Goal: Information Seeking & Learning: Learn about a topic

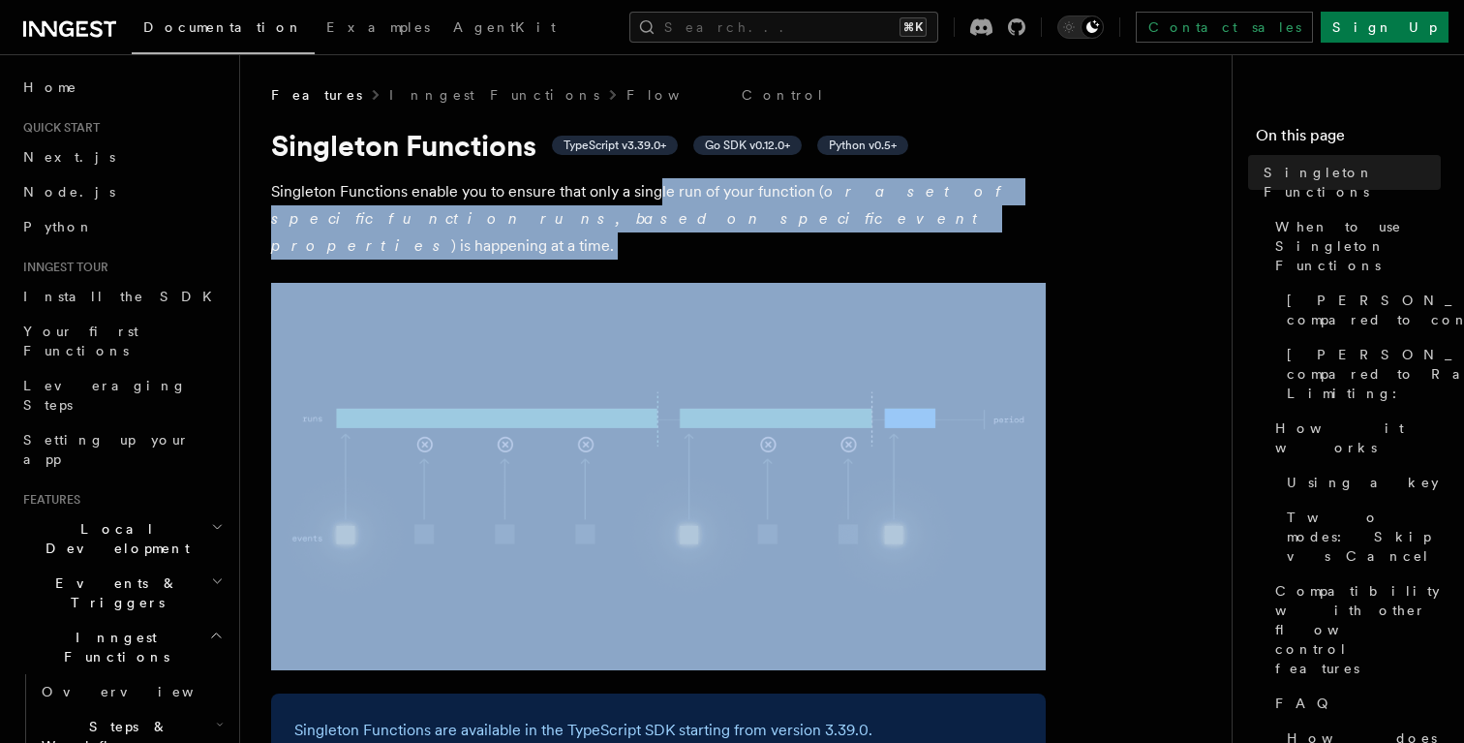
drag, startPoint x: 725, startPoint y: 241, endPoint x: 658, endPoint y: 188, distance: 85.4
click at [658, 188] on p "Singleton Functions enable you to ensure that only a single run of your functio…" at bounding box center [658, 218] width 775 height 81
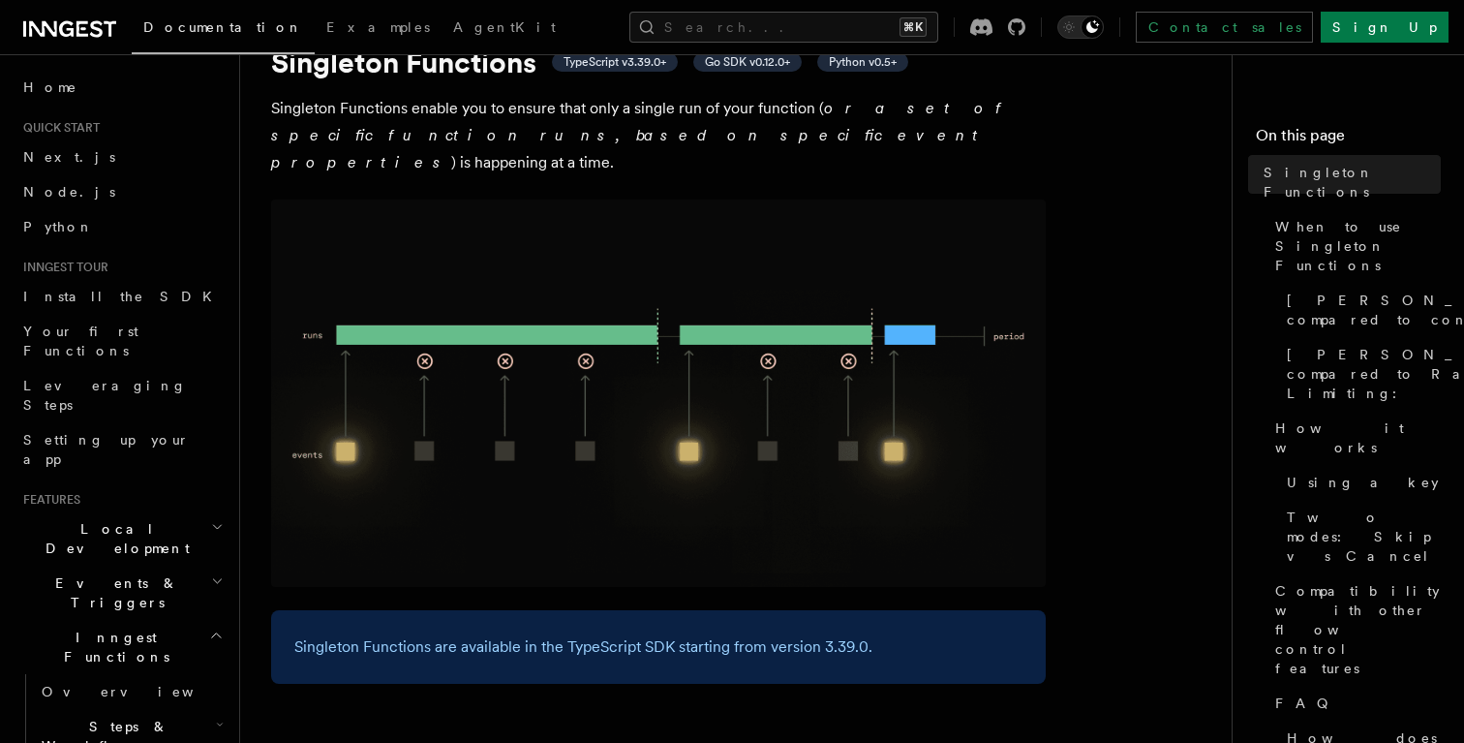
scroll to position [109, 0]
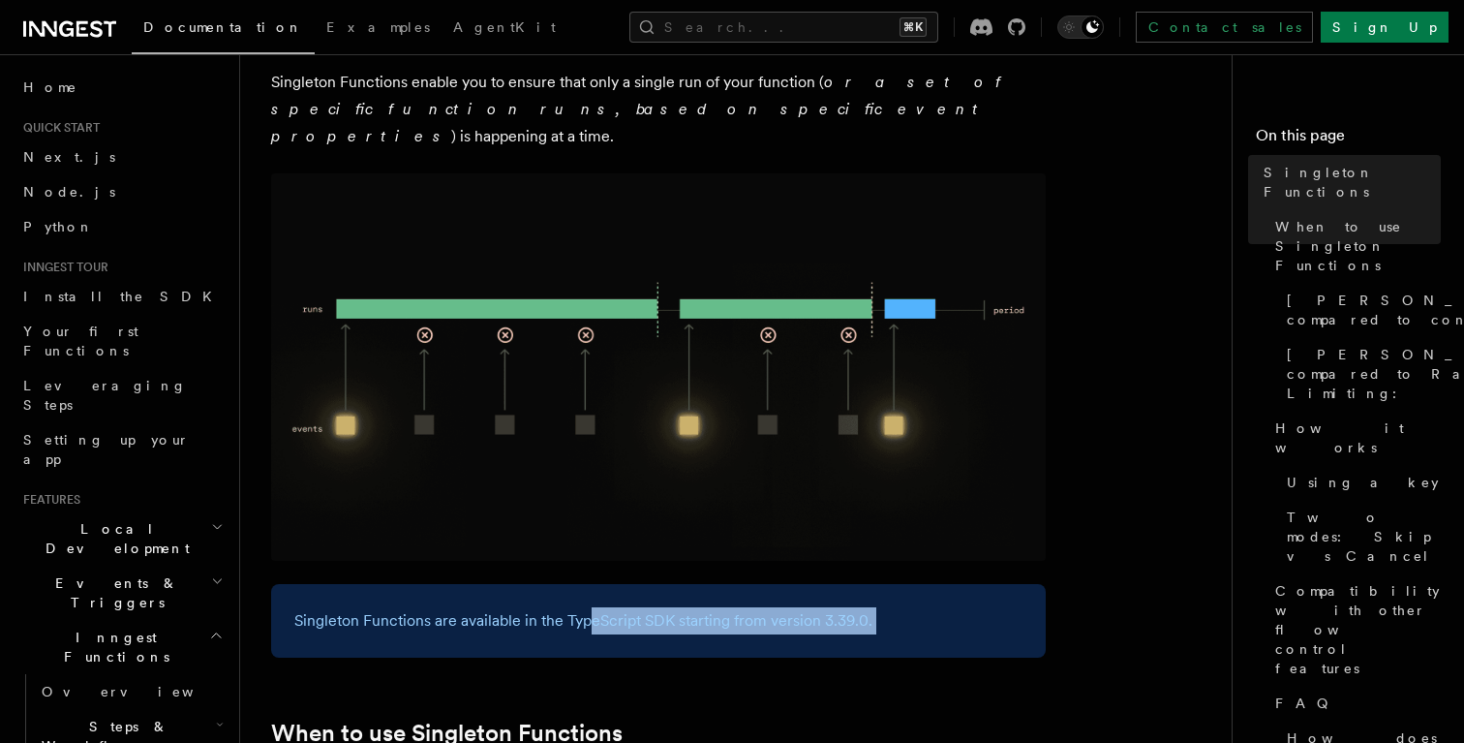
drag, startPoint x: 587, startPoint y: 586, endPoint x: 606, endPoint y: 635, distance: 53.0
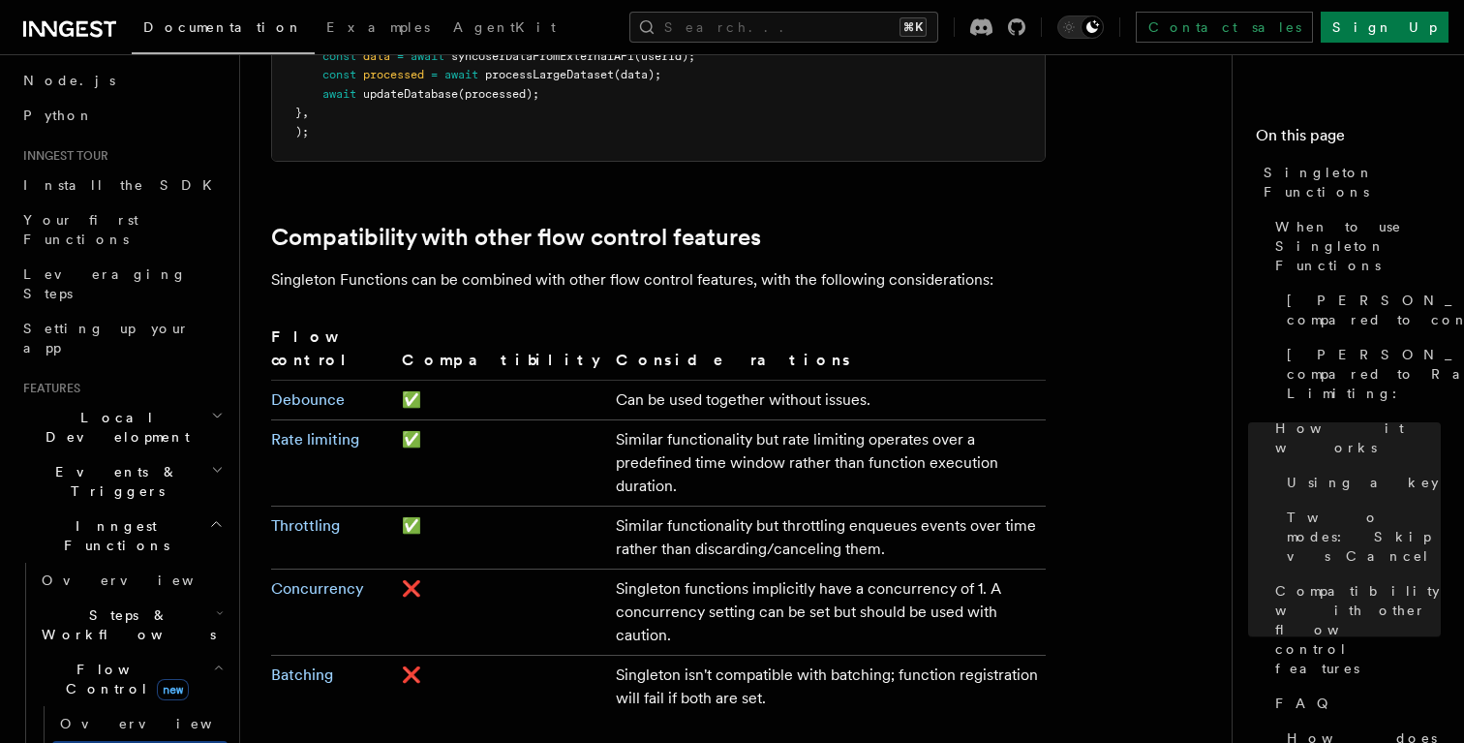
scroll to position [3038, 0]
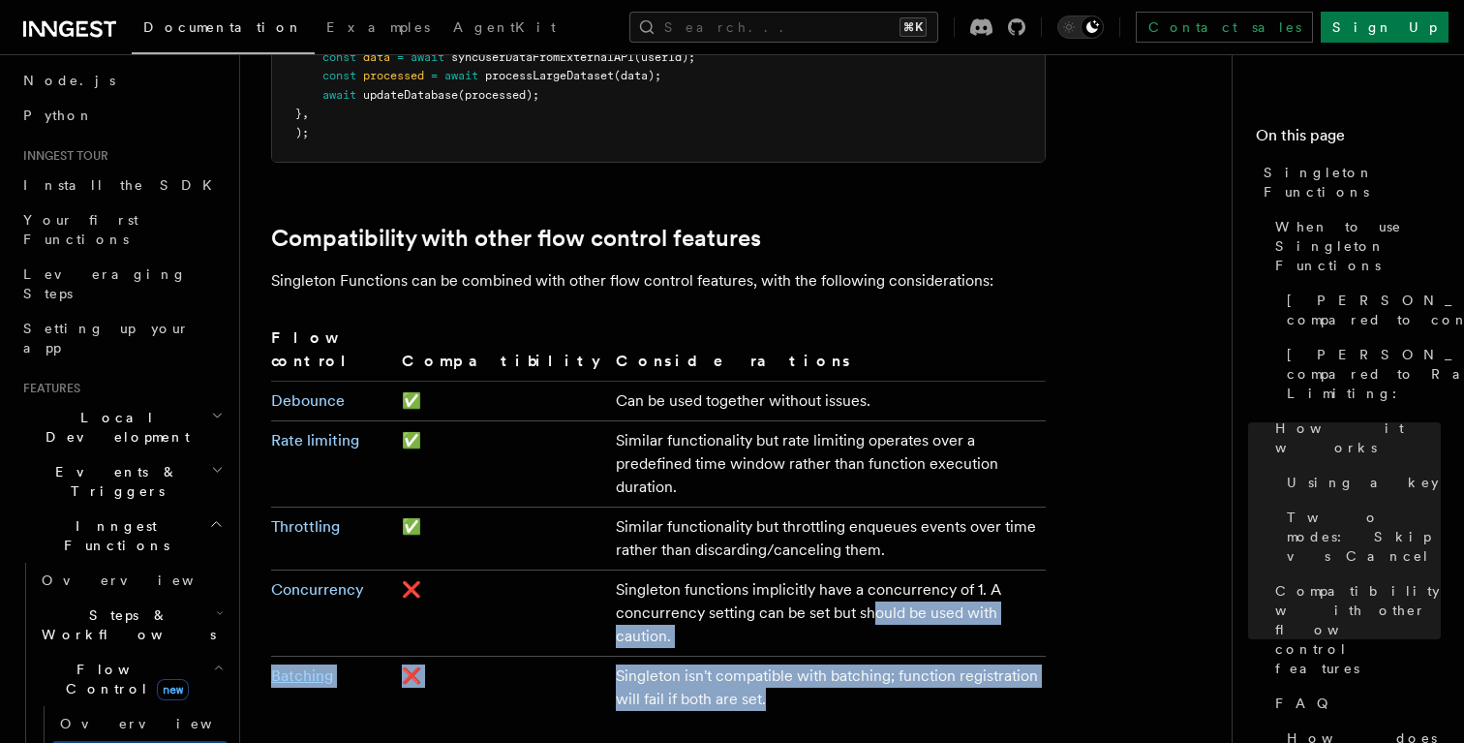
drag, startPoint x: 579, startPoint y: 516, endPoint x: 628, endPoint y: 576, distance: 77.7
click at [628, 576] on tbody "Debounce ✅ Can be used together without issues. Rate limiting ✅ Similar functio…" at bounding box center [658, 551] width 775 height 338
click at [628, 657] on td "Singleton isn't compatible with batching; function registration will fail if bo…" at bounding box center [827, 688] width 438 height 63
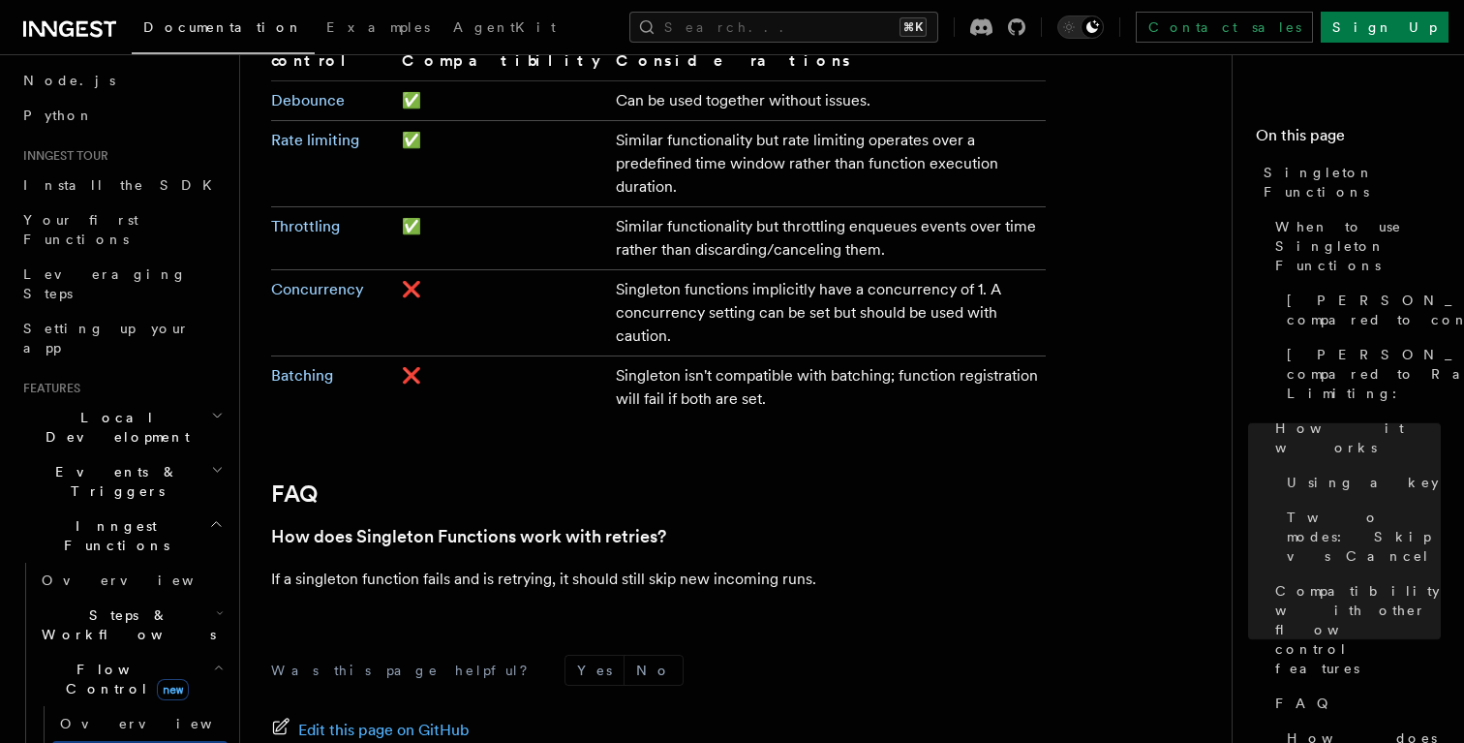
scroll to position [3387, 0]
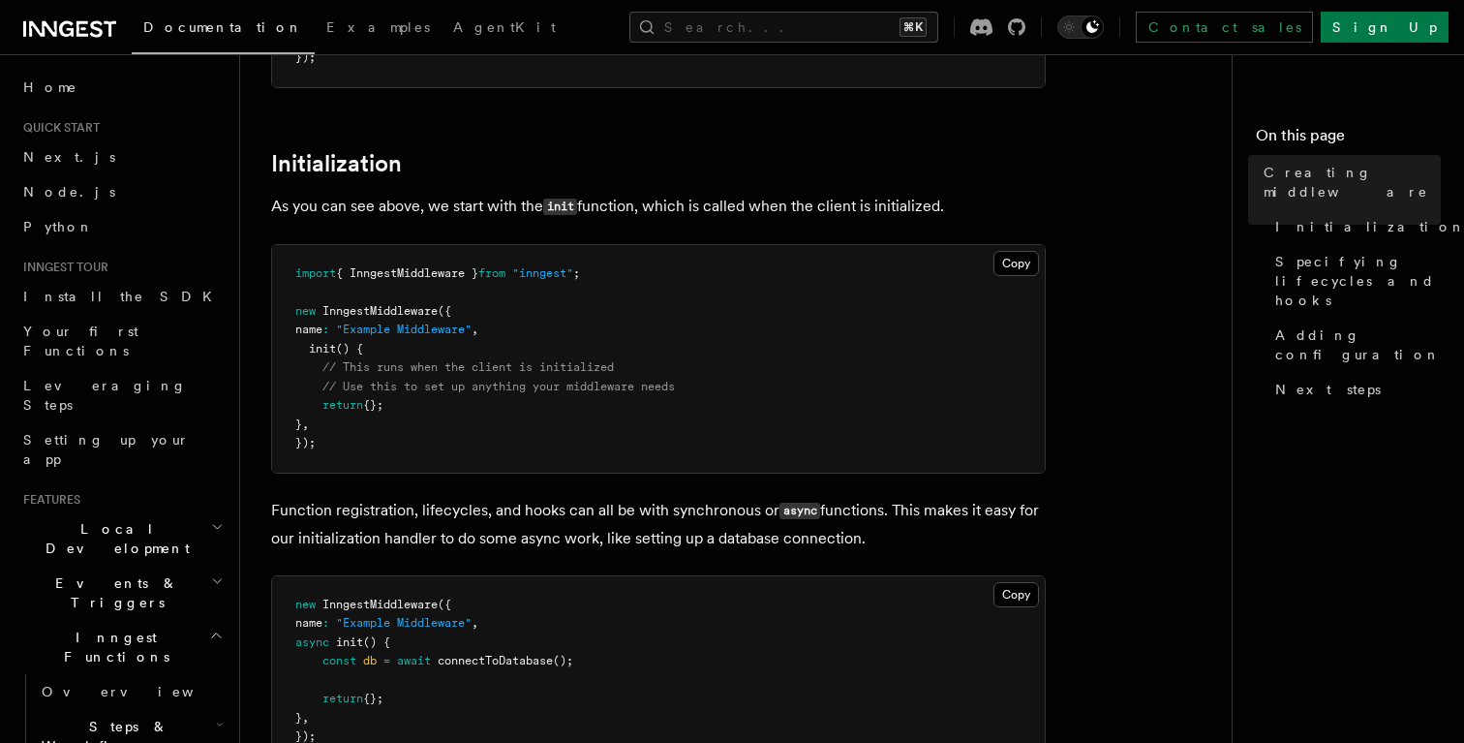
scroll to position [779, 0]
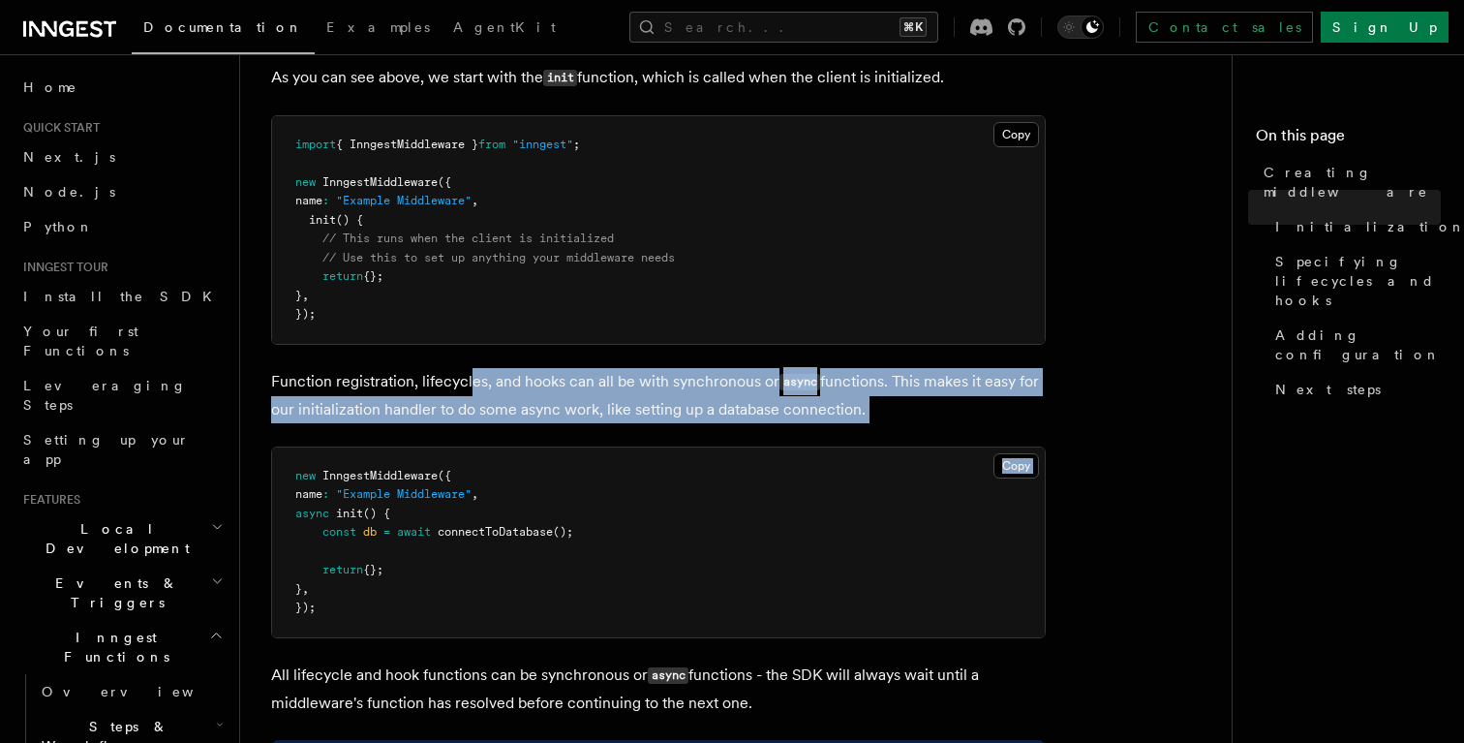
drag, startPoint x: 479, startPoint y: 428, endPoint x: 468, endPoint y: 377, distance: 52.6
click at [468, 377] on p "Function registration, lifecycles, and hooks can all be with synchronous or asy…" at bounding box center [658, 395] width 775 height 55
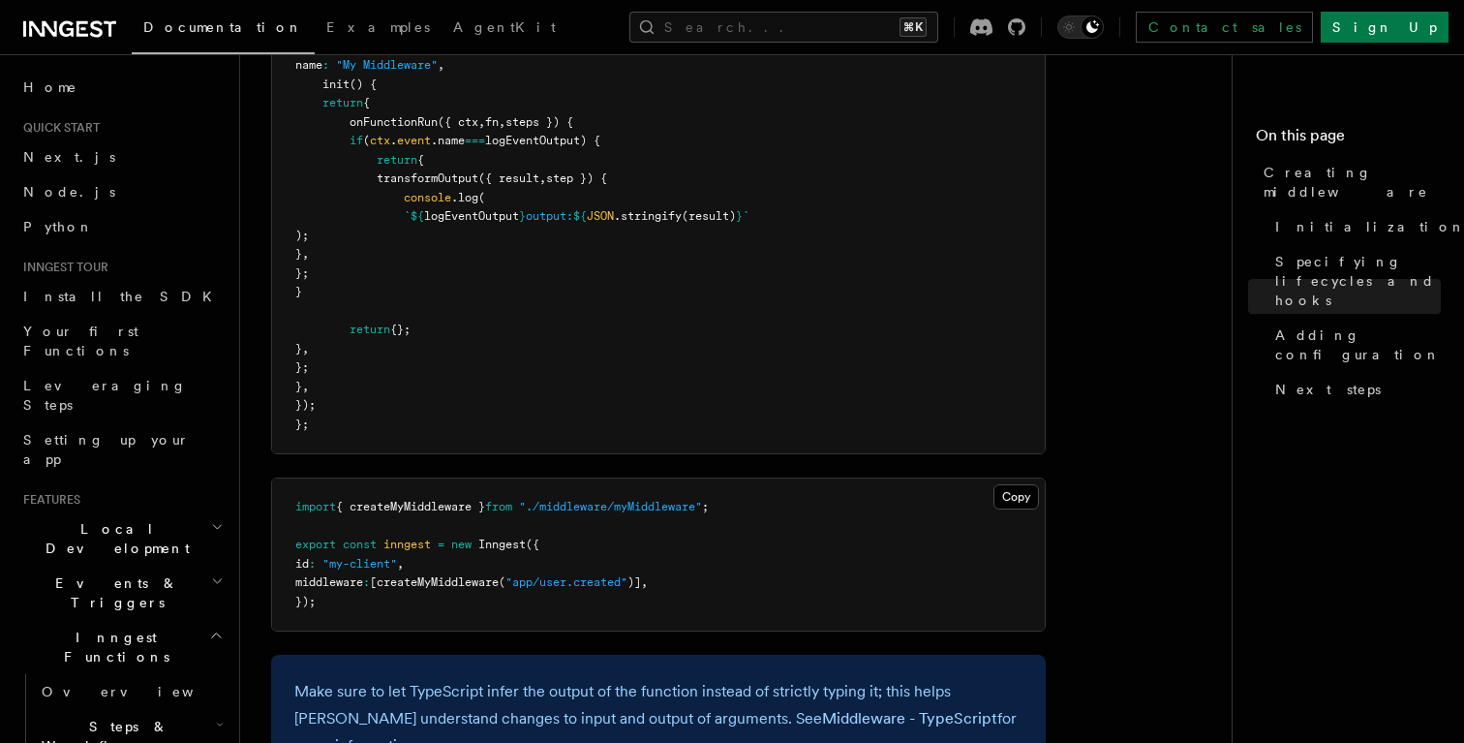
scroll to position [3549, 0]
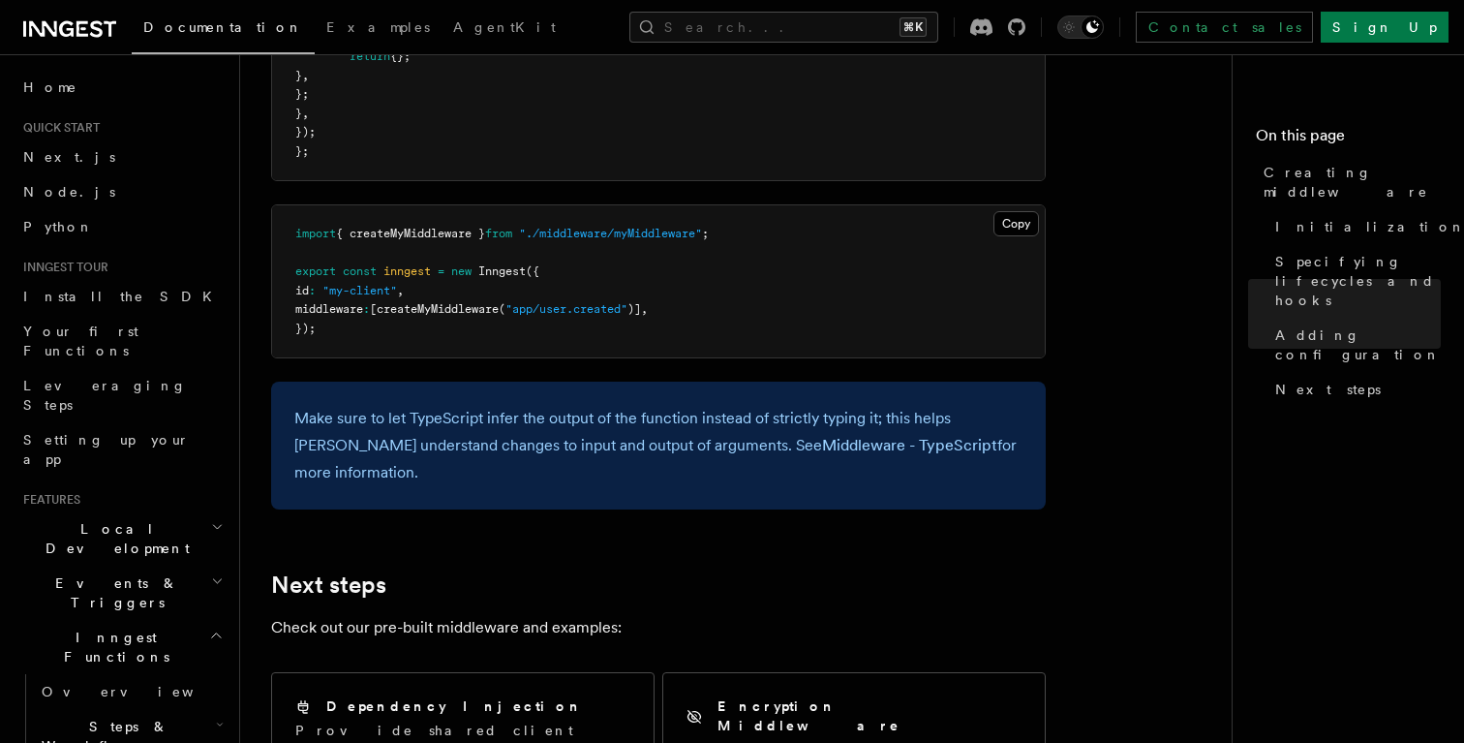
drag, startPoint x: 561, startPoint y: 443, endPoint x: 609, endPoint y: 477, distance: 59.1
click at [609, 477] on div "Make sure to let TypeScript infer the output of the function instead of strictl…" at bounding box center [658, 446] width 775 height 128
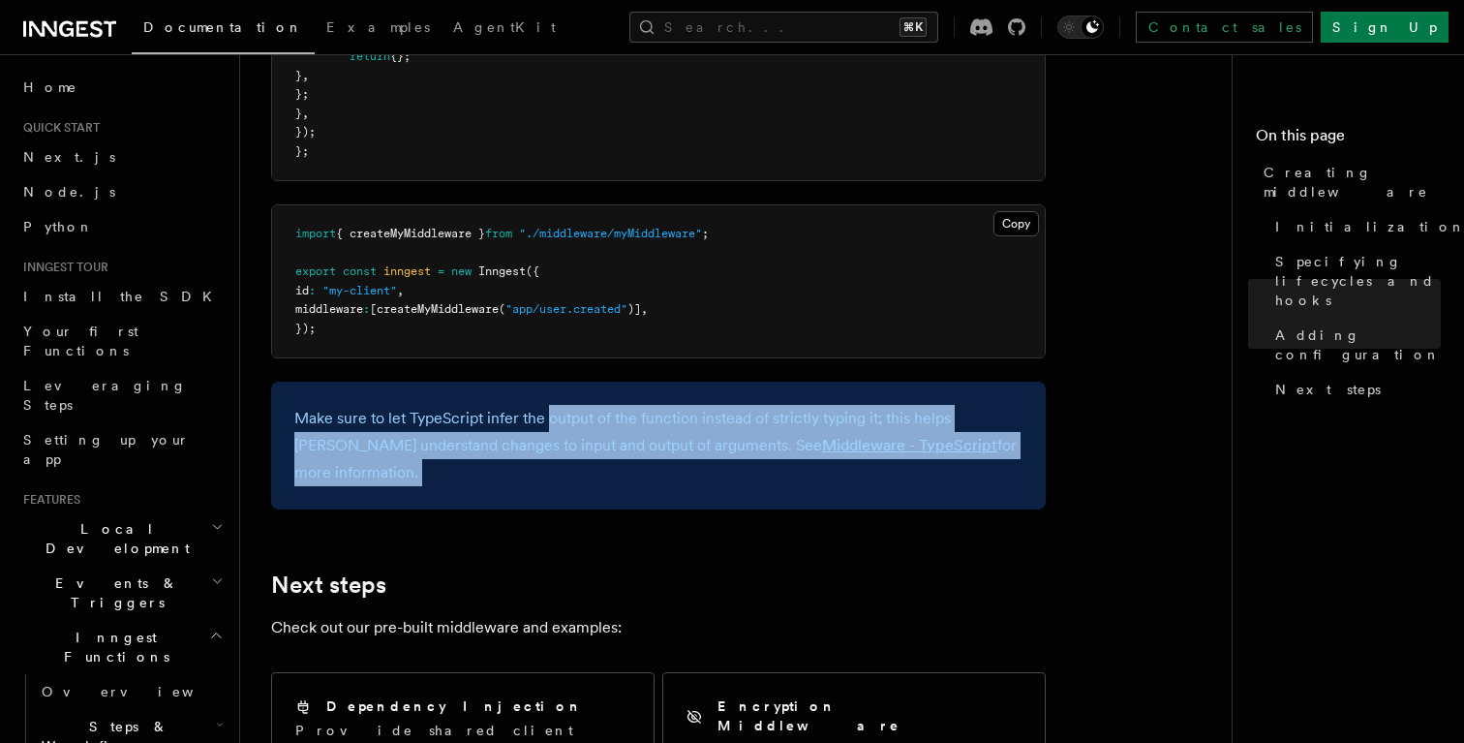
drag, startPoint x: 609, startPoint y: 477, endPoint x: 551, endPoint y: 413, distance: 87.1
click at [551, 413] on div "Make sure to let TypeScript infer the output of the function instead of strictl…" at bounding box center [658, 446] width 775 height 128
click at [551, 413] on p "Make sure to let TypeScript infer the output of the function instead of strictl…" at bounding box center [658, 445] width 728 height 81
drag, startPoint x: 551, startPoint y: 413, endPoint x: 594, endPoint y: 464, distance: 66.7
click at [594, 464] on div "Make sure to let TypeScript infer the output of the function instead of strictl…" at bounding box center [658, 446] width 775 height 128
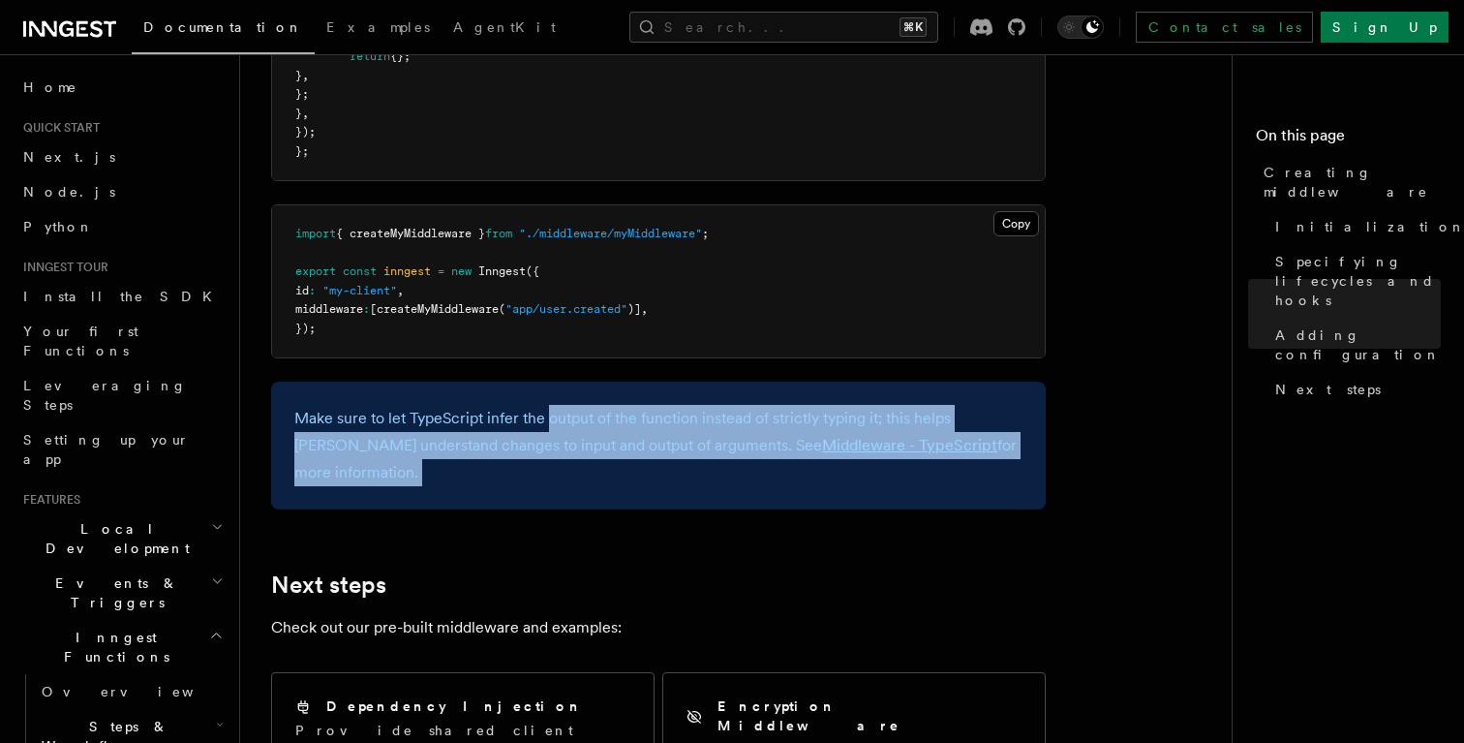
click at [594, 464] on div "Make sure to let TypeScript infer the output of the function instead of strictl…" at bounding box center [658, 446] width 775 height 128
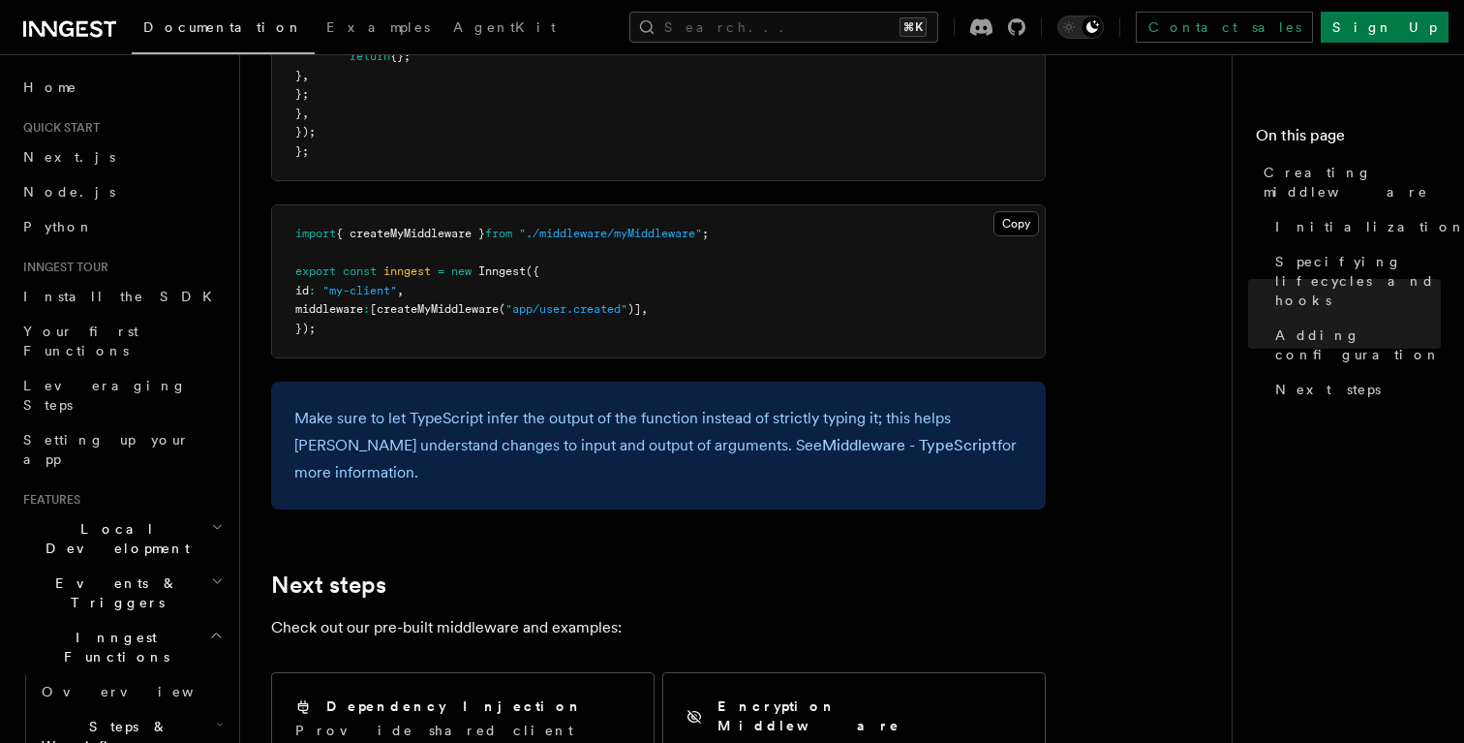
drag, startPoint x: 594, startPoint y: 467, endPoint x: 549, endPoint y: 392, distance: 86.9
click at [549, 392] on div "Make sure to let TypeScript infer the output of the function instead of strictl…" at bounding box center [658, 446] width 775 height 128
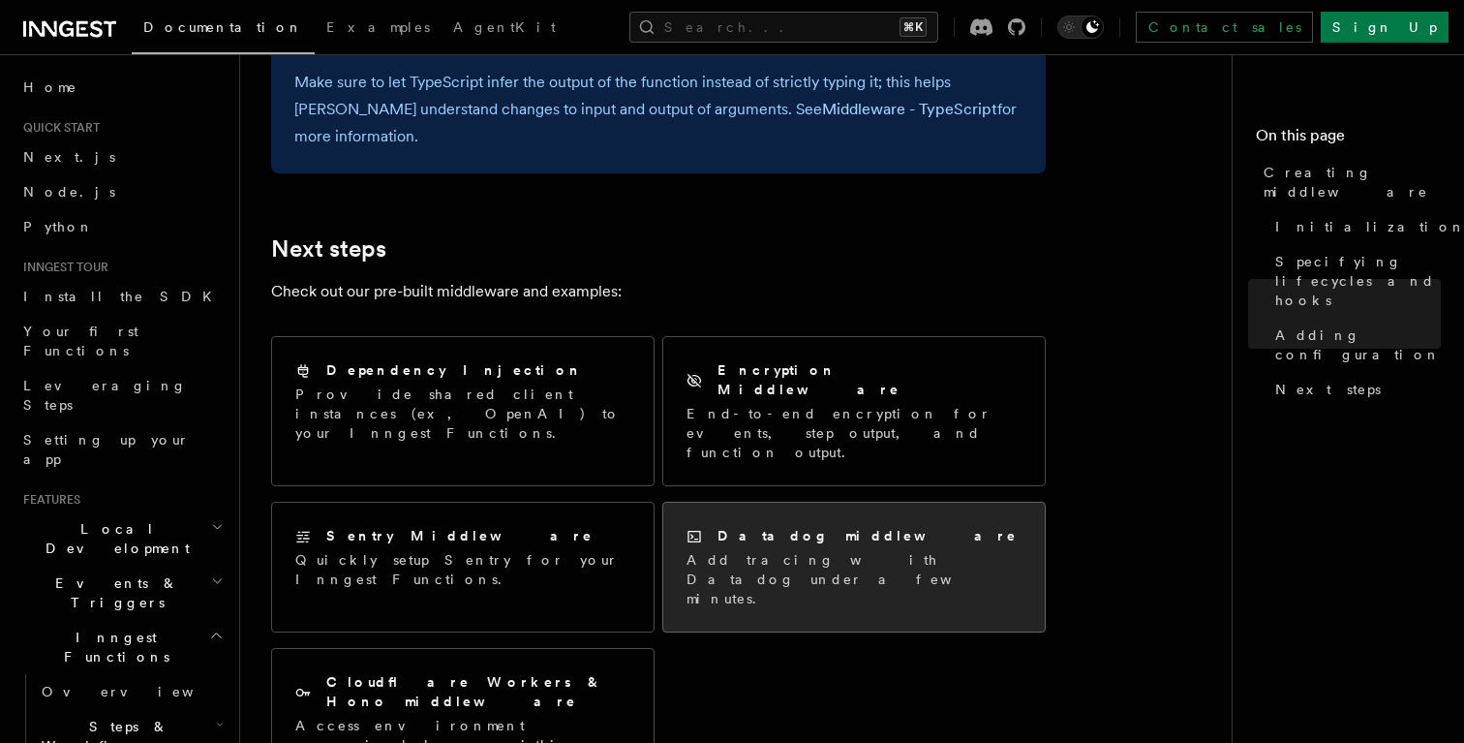
scroll to position [3884, 0]
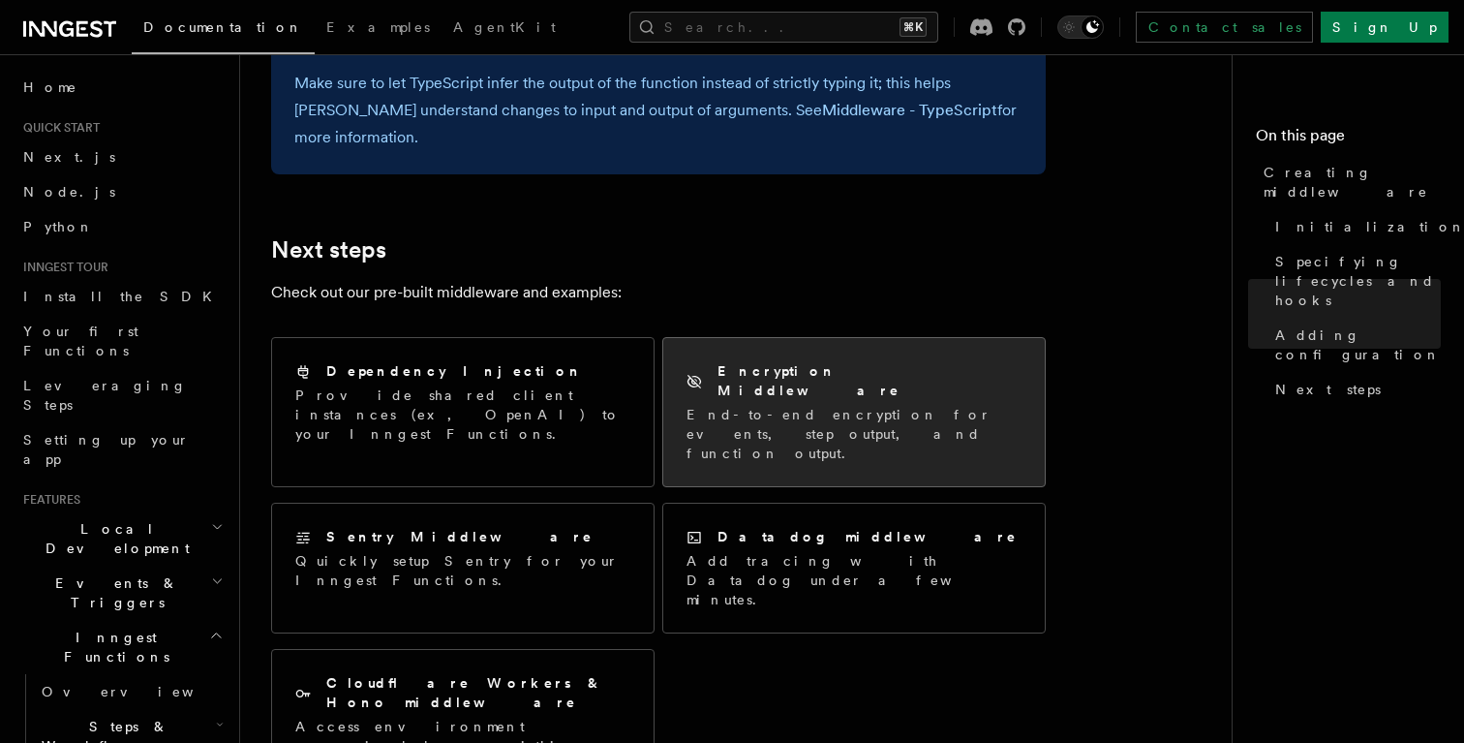
click at [835, 361] on h2 "Encryption Middleware" at bounding box center [870, 380] width 304 height 39
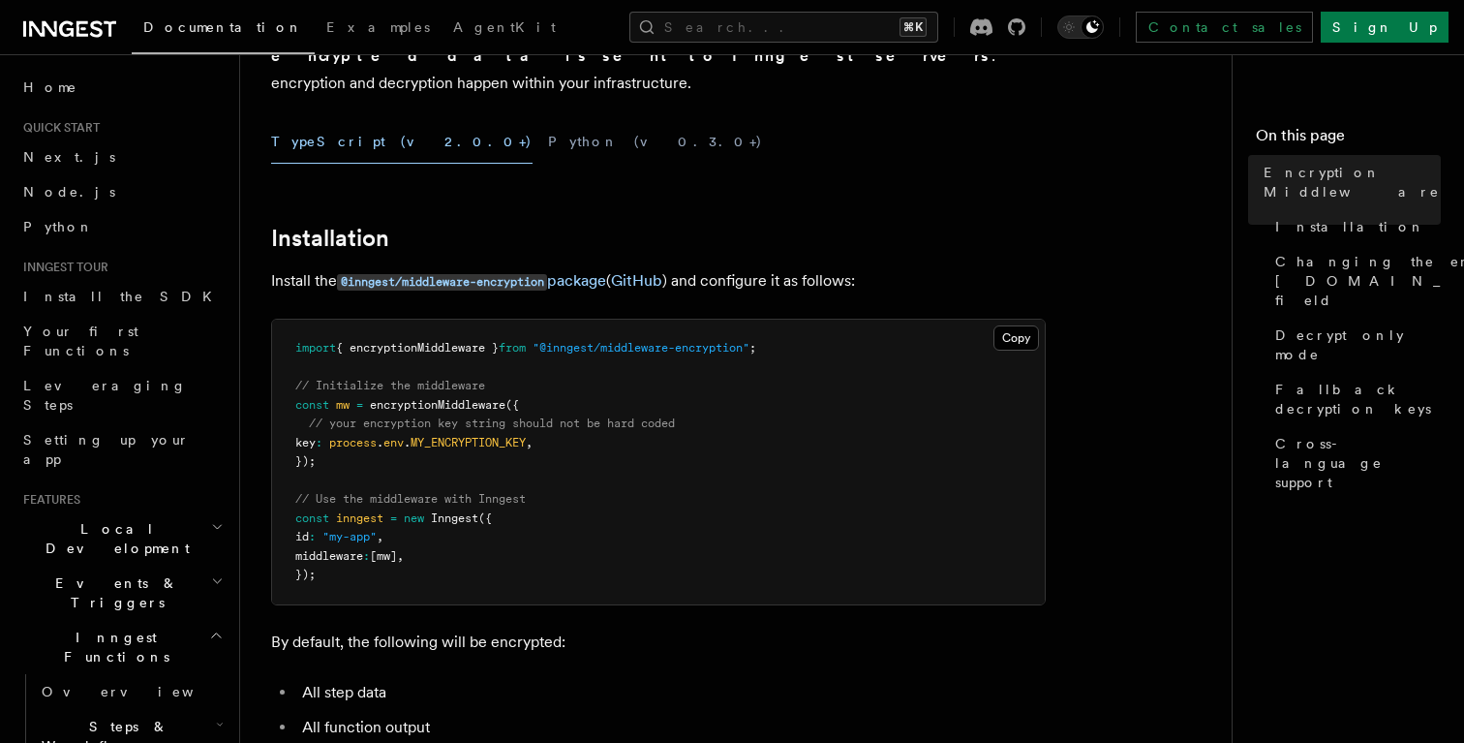
scroll to position [176, 0]
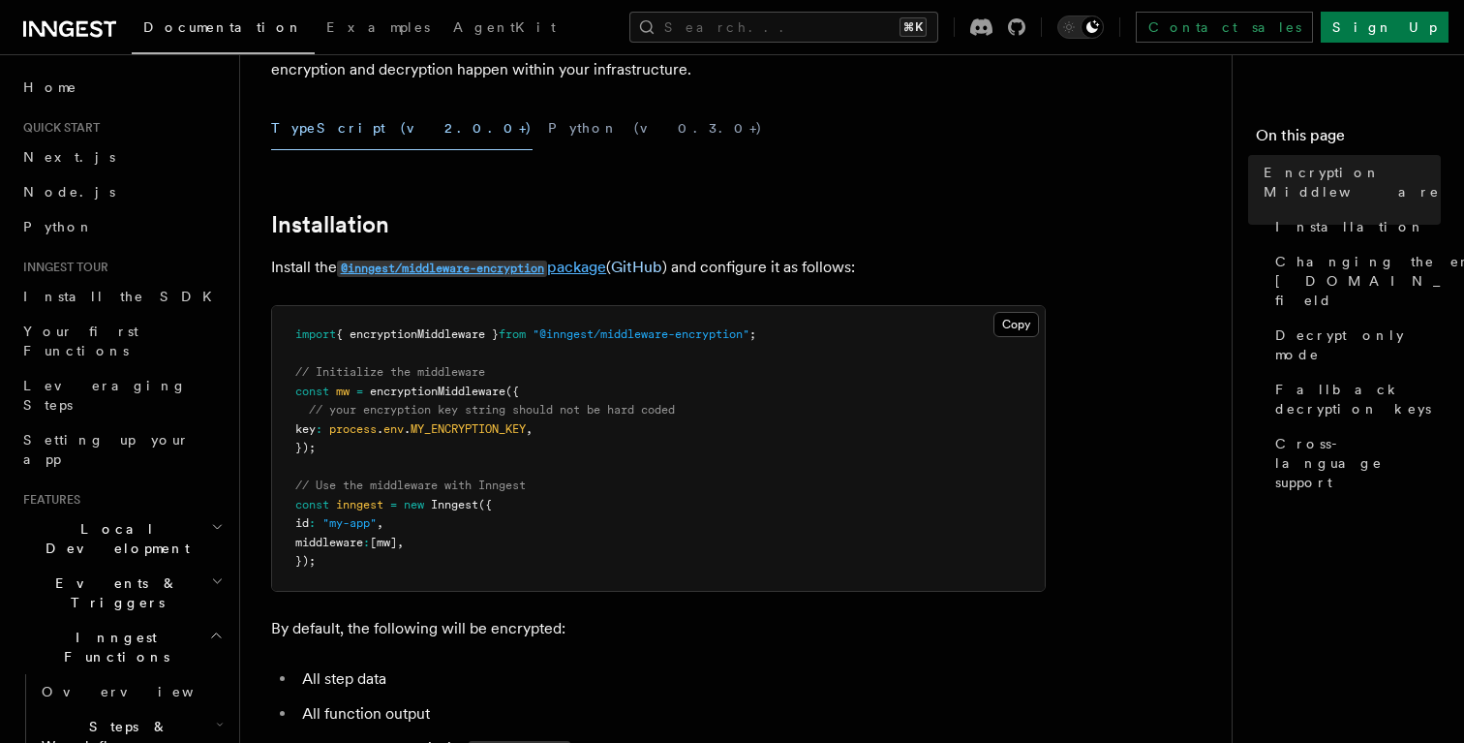
click at [547, 260] on code "@inngest/middleware-encryption" at bounding box center [442, 268] width 210 height 16
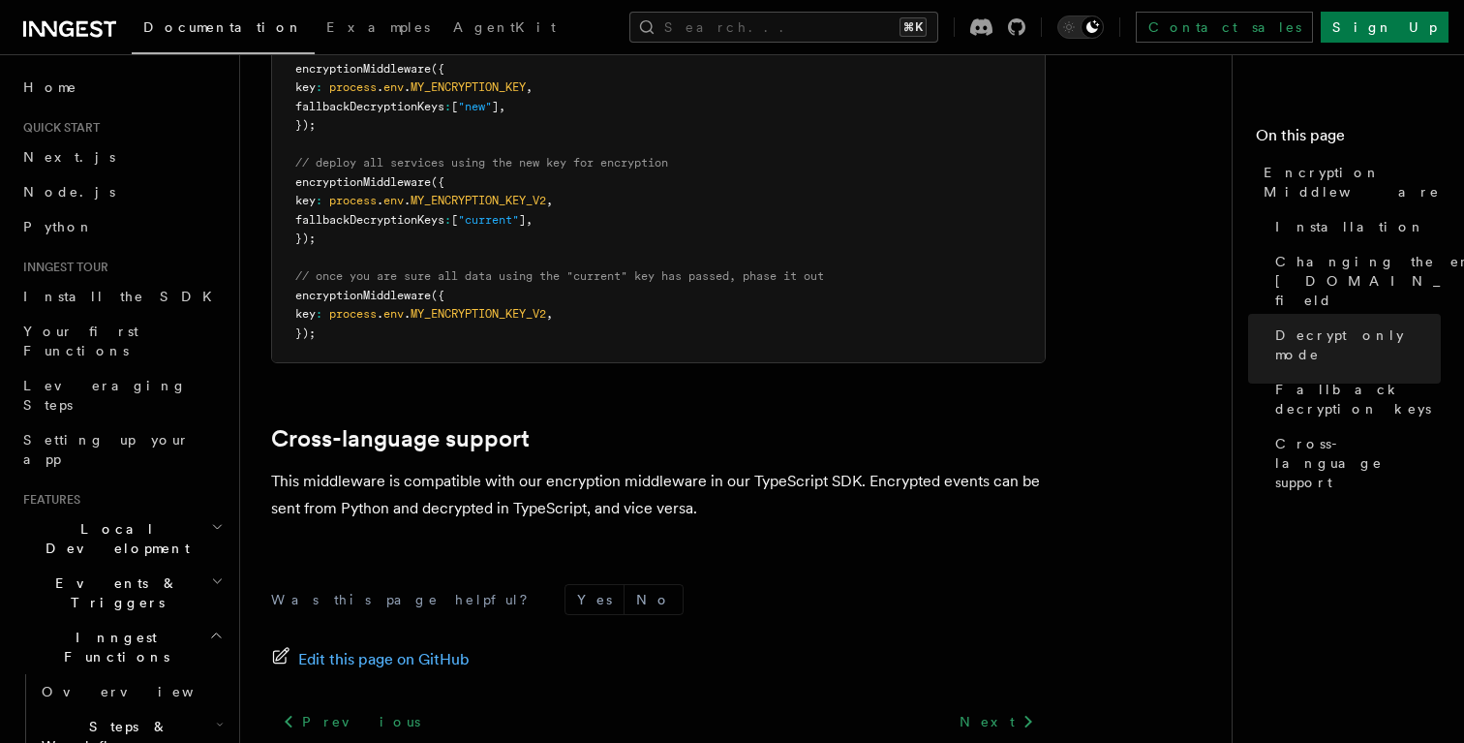
scroll to position [1558, 0]
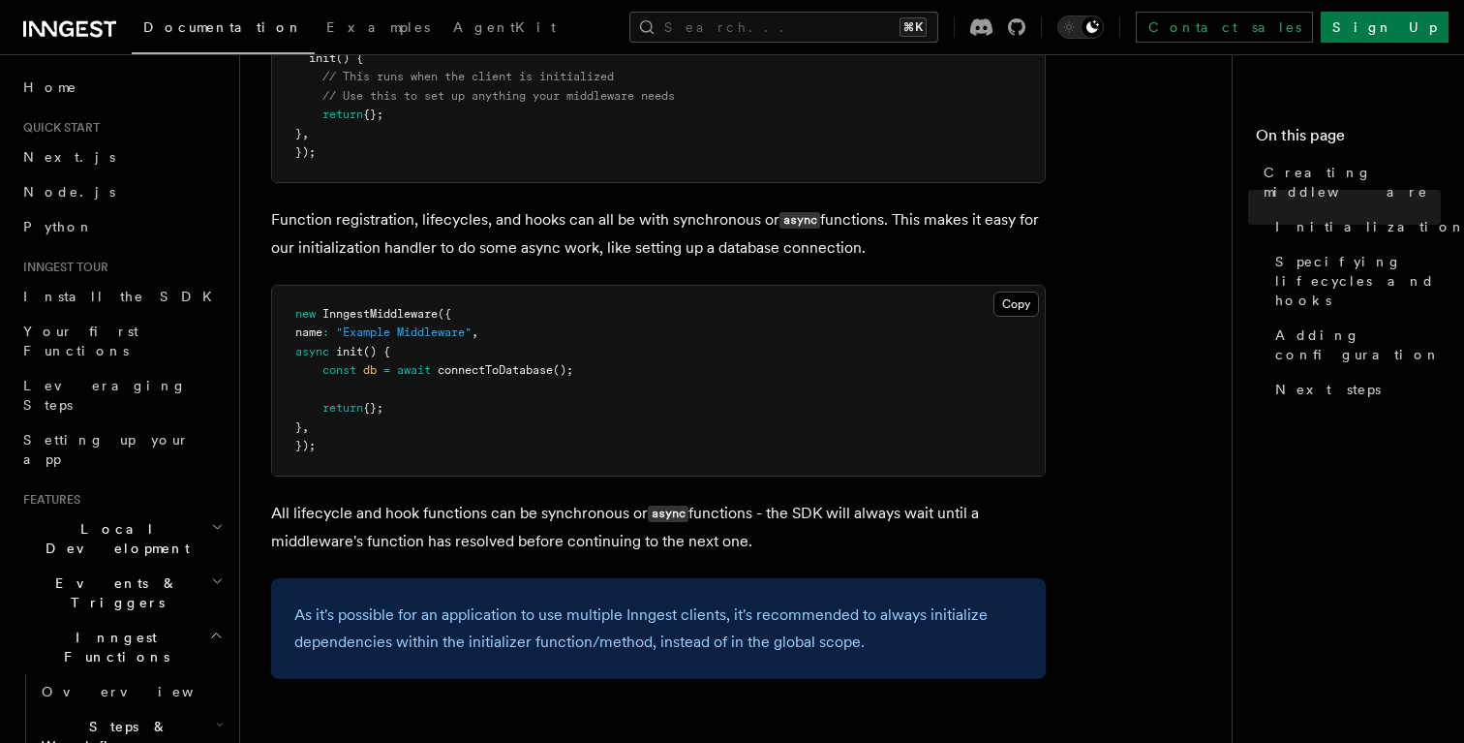
scroll to position [464, 0]
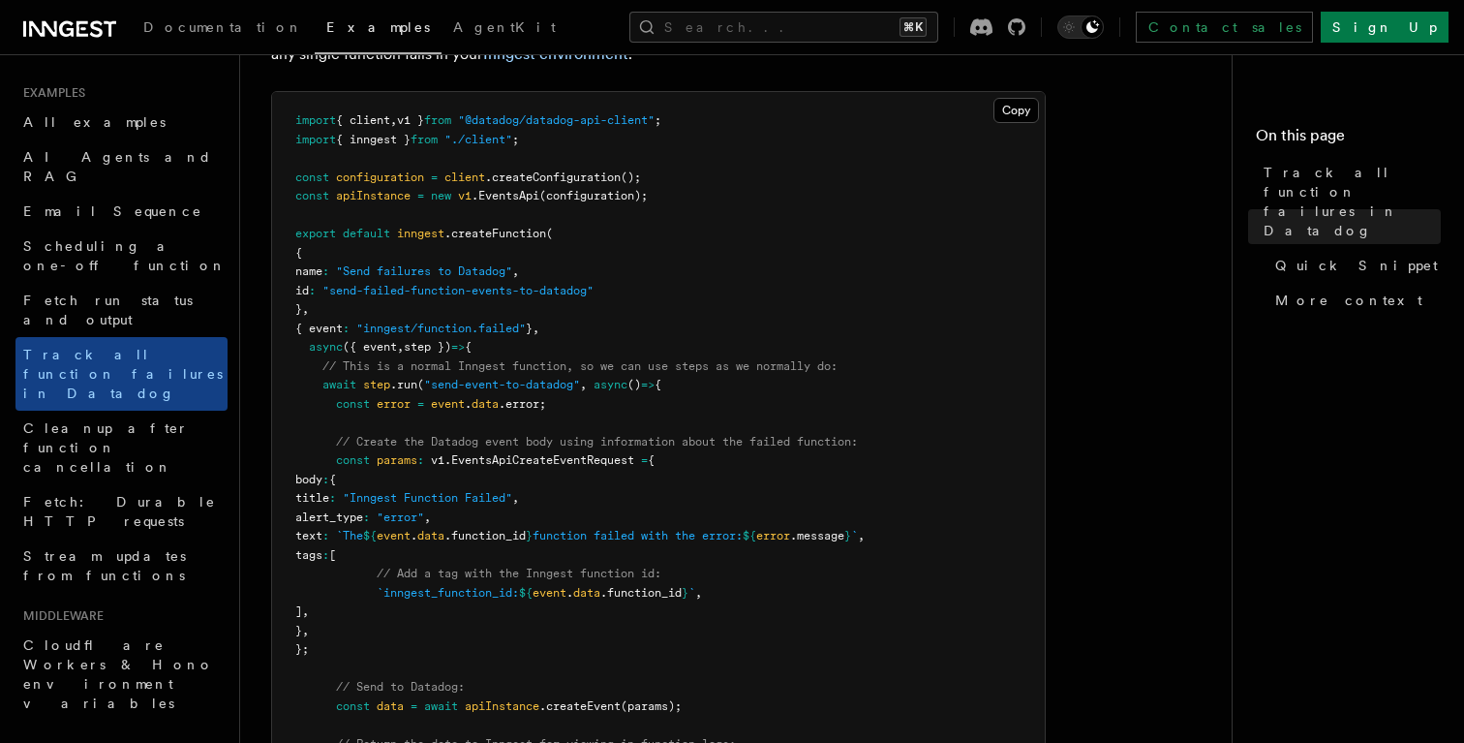
scroll to position [426, 0]
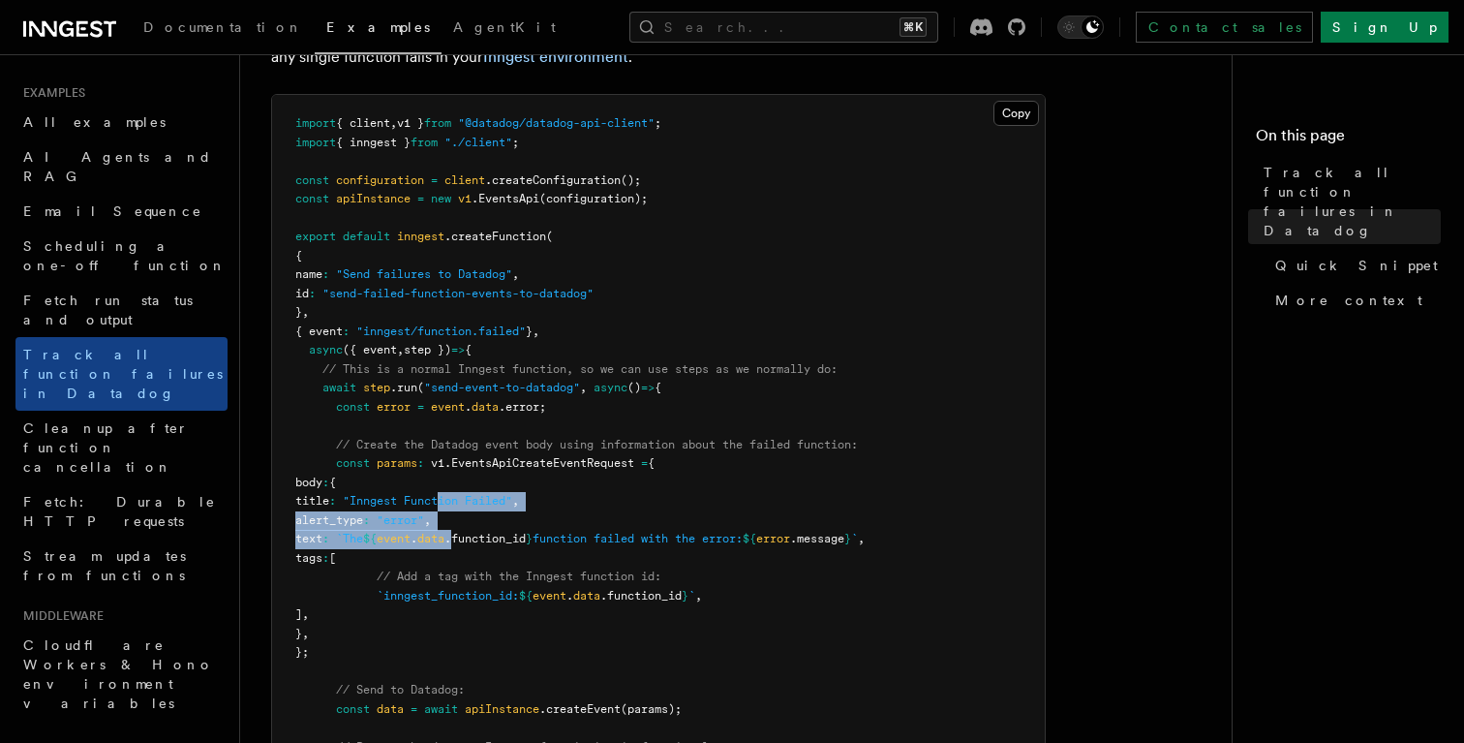
drag, startPoint x: 0, startPoint y: 0, endPoint x: 511, endPoint y: 499, distance: 714.2
click at [511, 499] on code "import { client , v1 } from "@datadog/datadog-api-client" ; import { inngest } …" at bounding box center [579, 472] width 569 height 713
click at [511, 499] on span ""Inngest Function Failed"" at bounding box center [427, 501] width 169 height 14
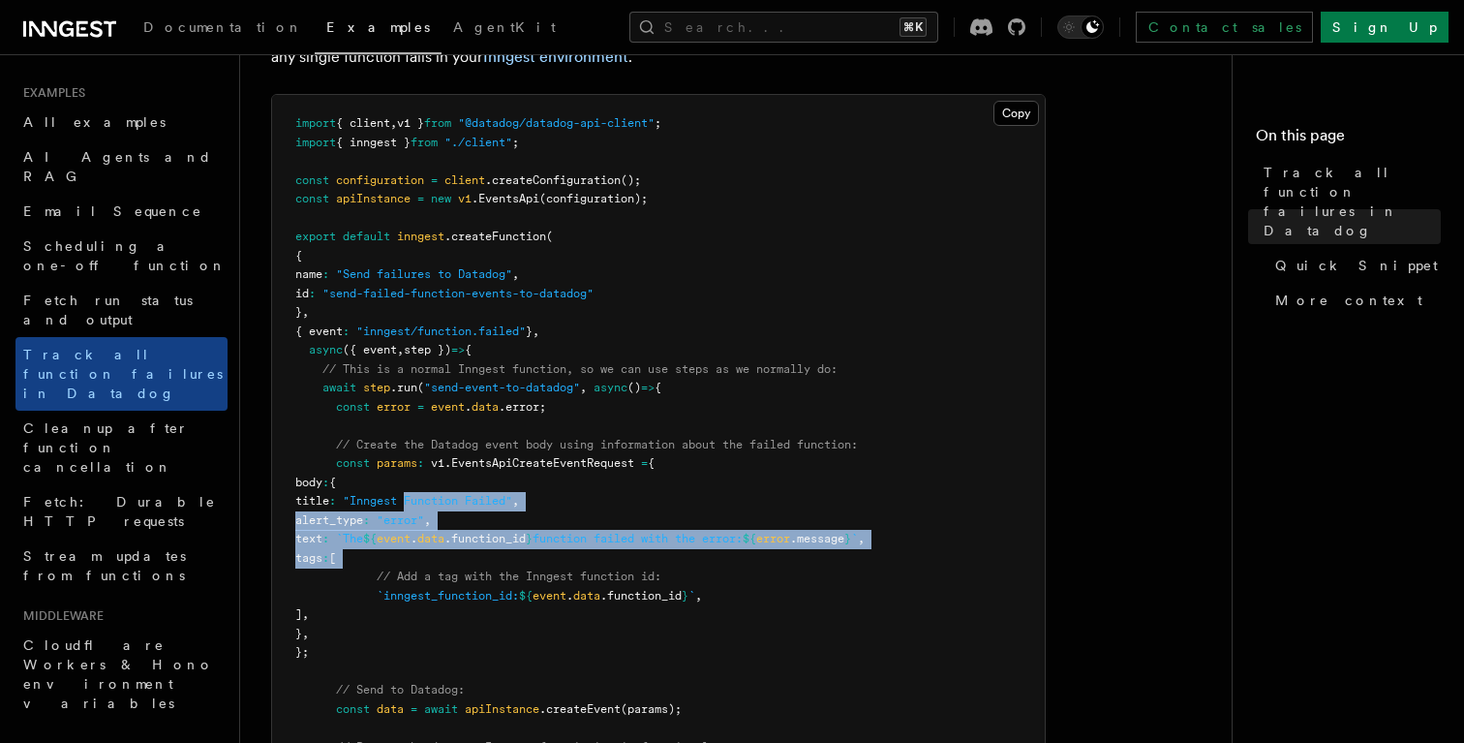
drag, startPoint x: 511, startPoint y: 499, endPoint x: 565, endPoint y: 557, distance: 78.8
click at [565, 557] on pre "import { client , v1 } from "@datadog/datadog-api-client" ; import { inngest } …" at bounding box center [658, 473] width 773 height 756
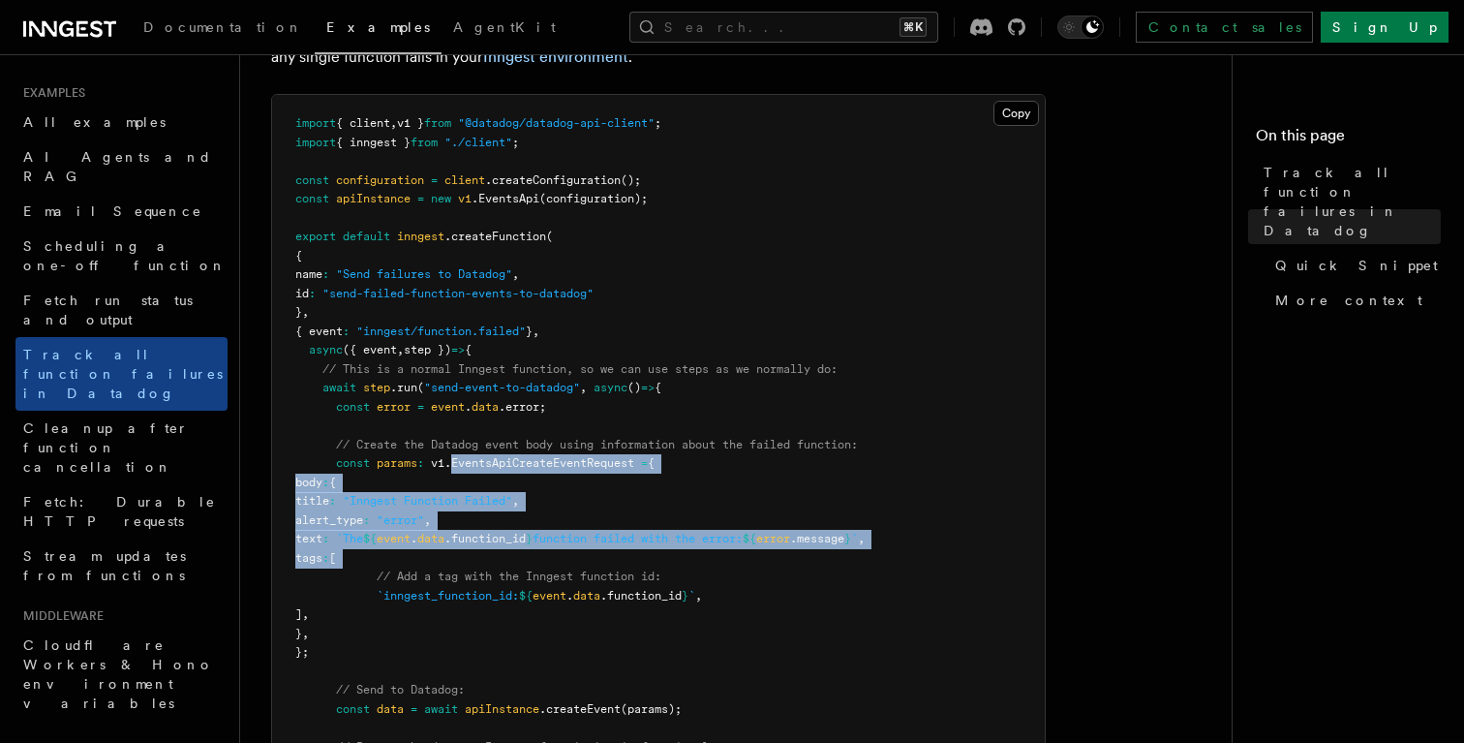
drag, startPoint x: 565, startPoint y: 557, endPoint x: 494, endPoint y: 468, distance: 113.7
click at [494, 468] on pre "import { client , v1 } from "@datadog/datadog-api-client" ; import { inngest } …" at bounding box center [658, 473] width 773 height 756
click at [494, 468] on span "EventsApiCreateEventRequest" at bounding box center [542, 463] width 183 height 14
drag, startPoint x: 494, startPoint y: 468, endPoint x: 579, endPoint y: 556, distance: 122.6
click at [579, 556] on pre "import { client , v1 } from "@datadog/datadog-api-client" ; import { inngest } …" at bounding box center [658, 473] width 773 height 756
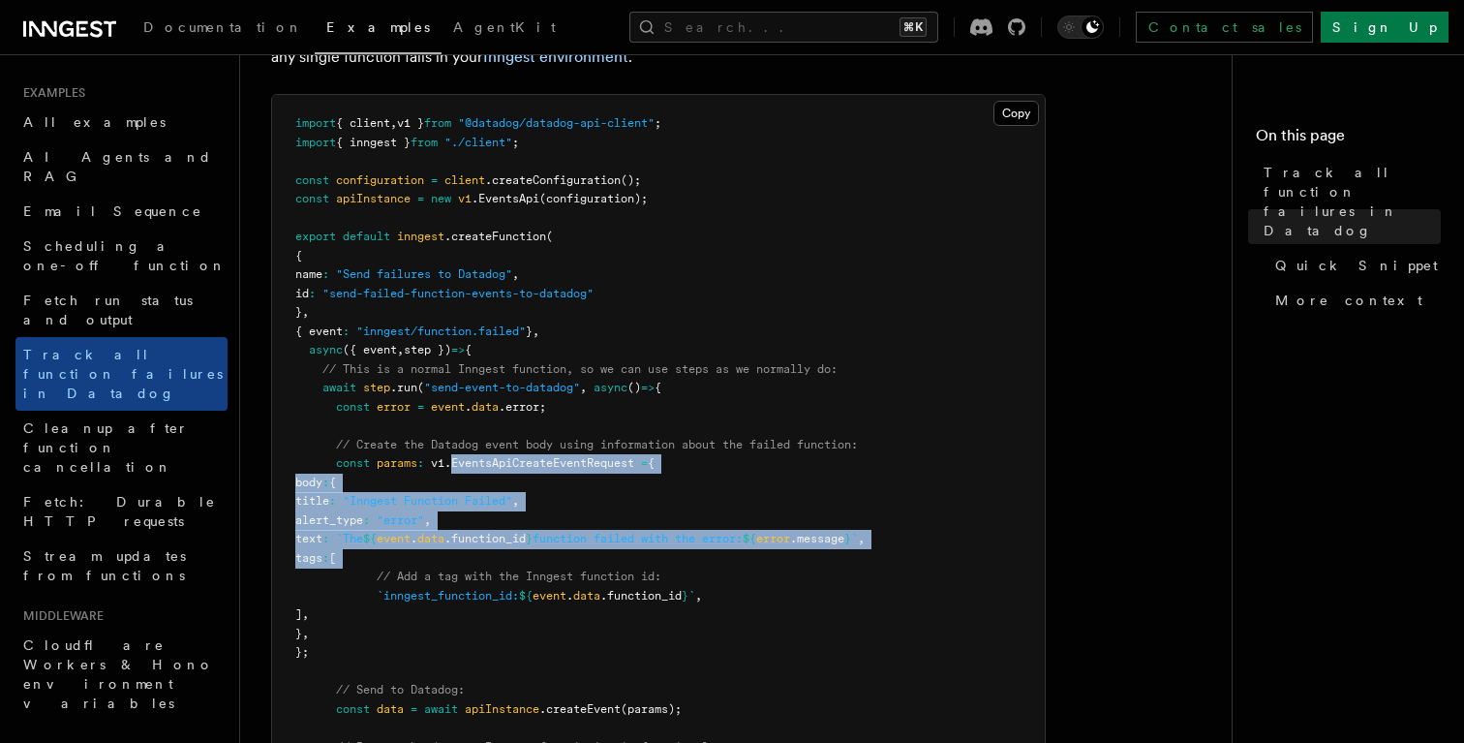
click at [579, 556] on pre "import { client , v1 } from "@datadog/datadog-api-client" ; import { inngest } …" at bounding box center [658, 473] width 773 height 756
drag, startPoint x: 579, startPoint y: 556, endPoint x: 511, endPoint y: 457, distance: 119.8
click at [511, 457] on pre "import { client , v1 } from "@datadog/datadog-api-client" ; import { inngest } …" at bounding box center [658, 473] width 773 height 756
click at [511, 457] on span "EventsApiCreateEventRequest" at bounding box center [542, 463] width 183 height 14
drag, startPoint x: 511, startPoint y: 457, endPoint x: 578, endPoint y: 584, distance: 143.4
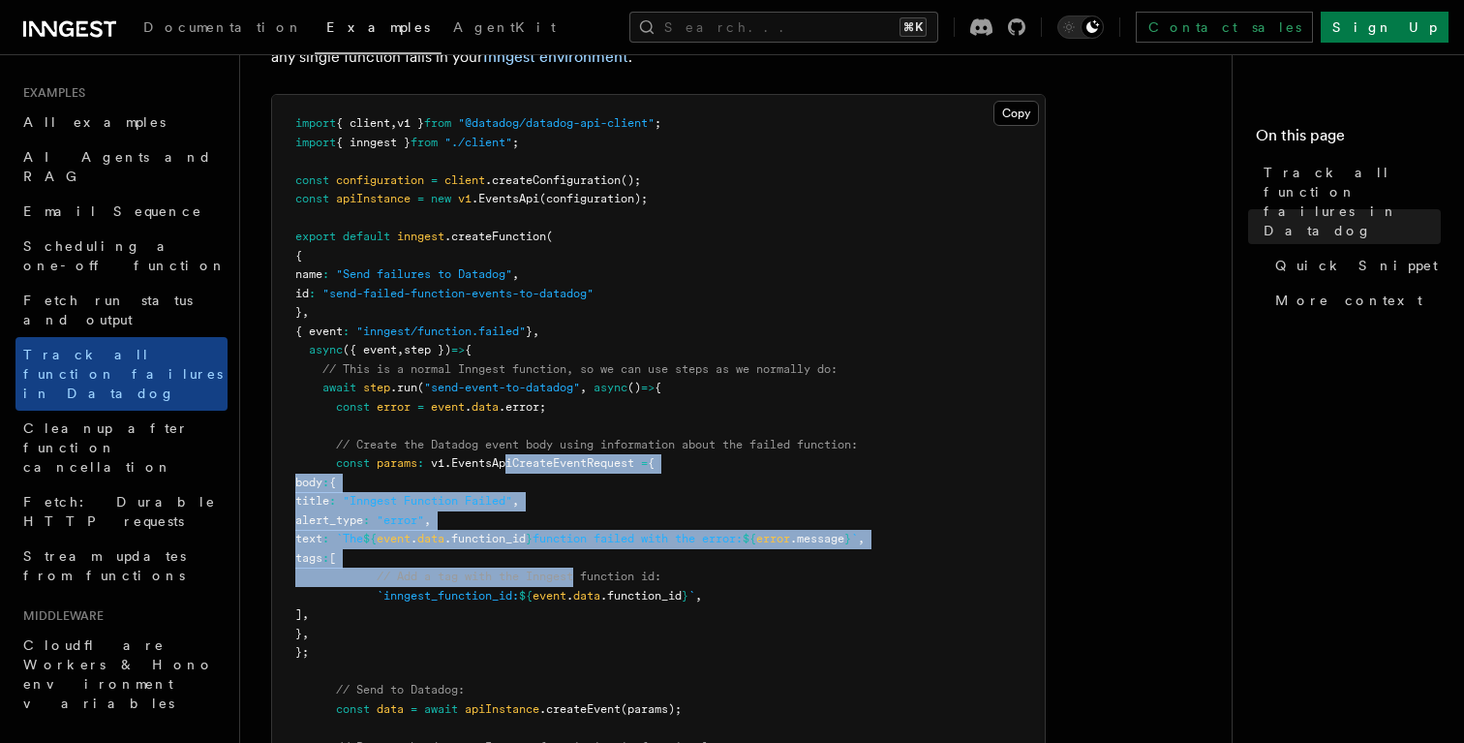
click at [578, 584] on pre "import { client , v1 } from "@datadog/datadog-api-client" ; import { inngest } …" at bounding box center [658, 473] width 773 height 756
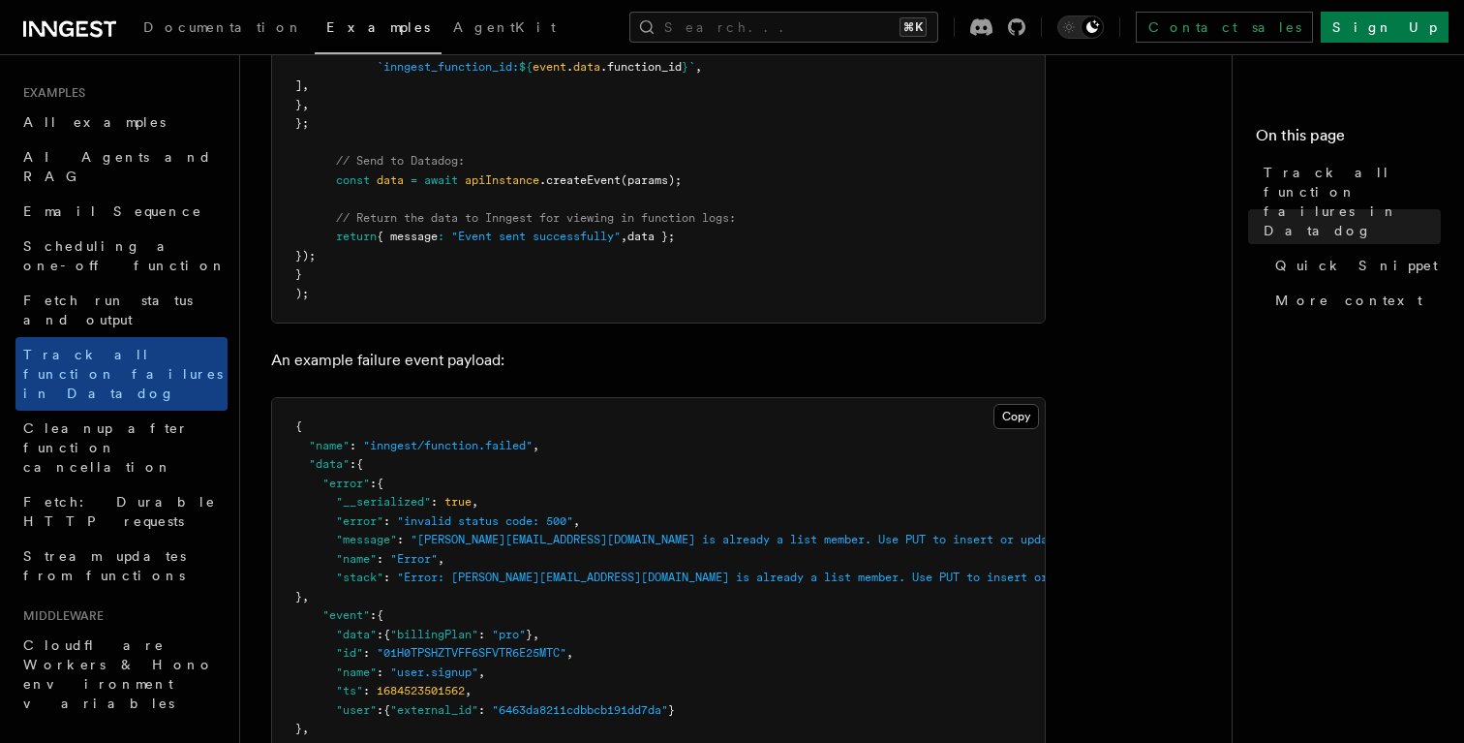
scroll to position [953, 0]
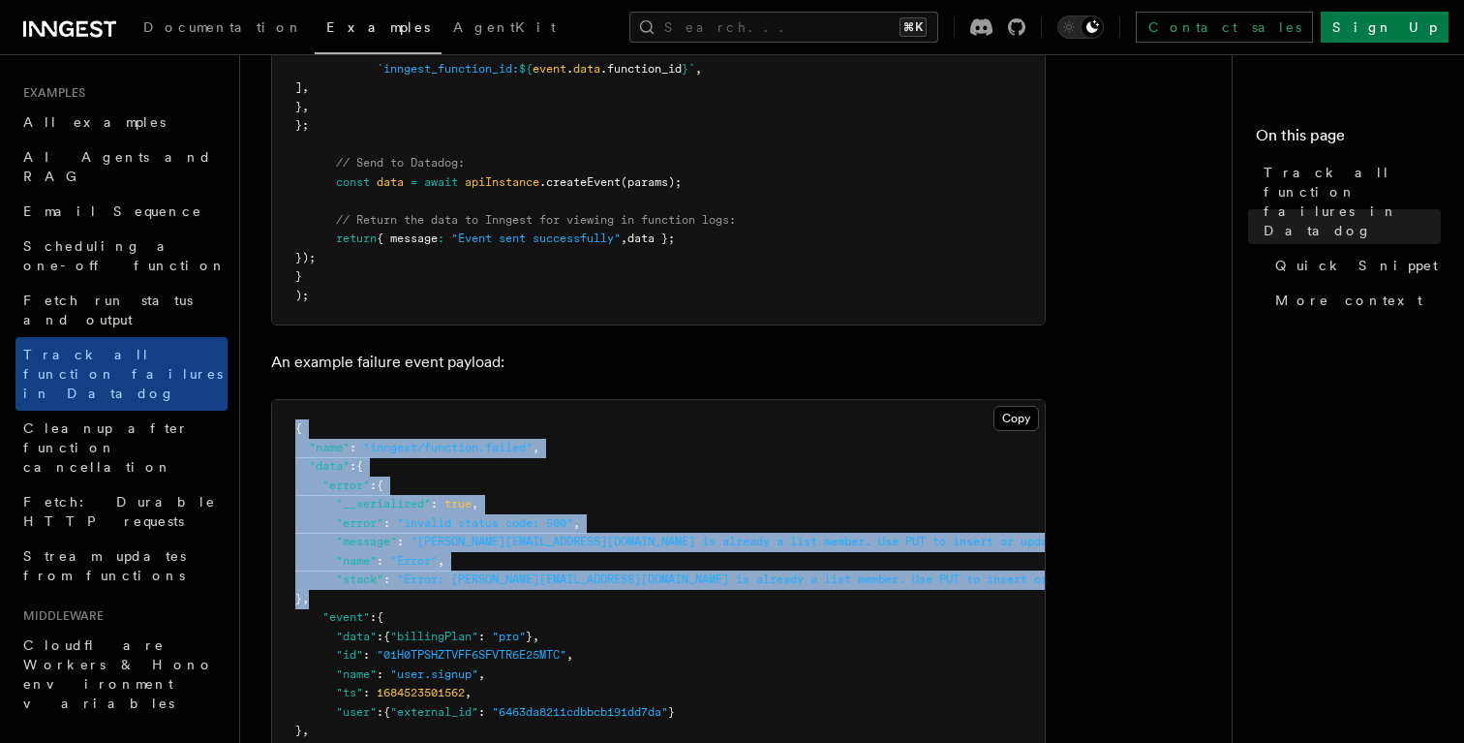
drag, startPoint x: 597, startPoint y: 416, endPoint x: 704, endPoint y: 594, distance: 206.8
click at [704, 594] on pre "{ "name" : "inngest/function.failed" , "data" : { "error" : { "__serialized" : …" at bounding box center [658, 637] width 773 height 474
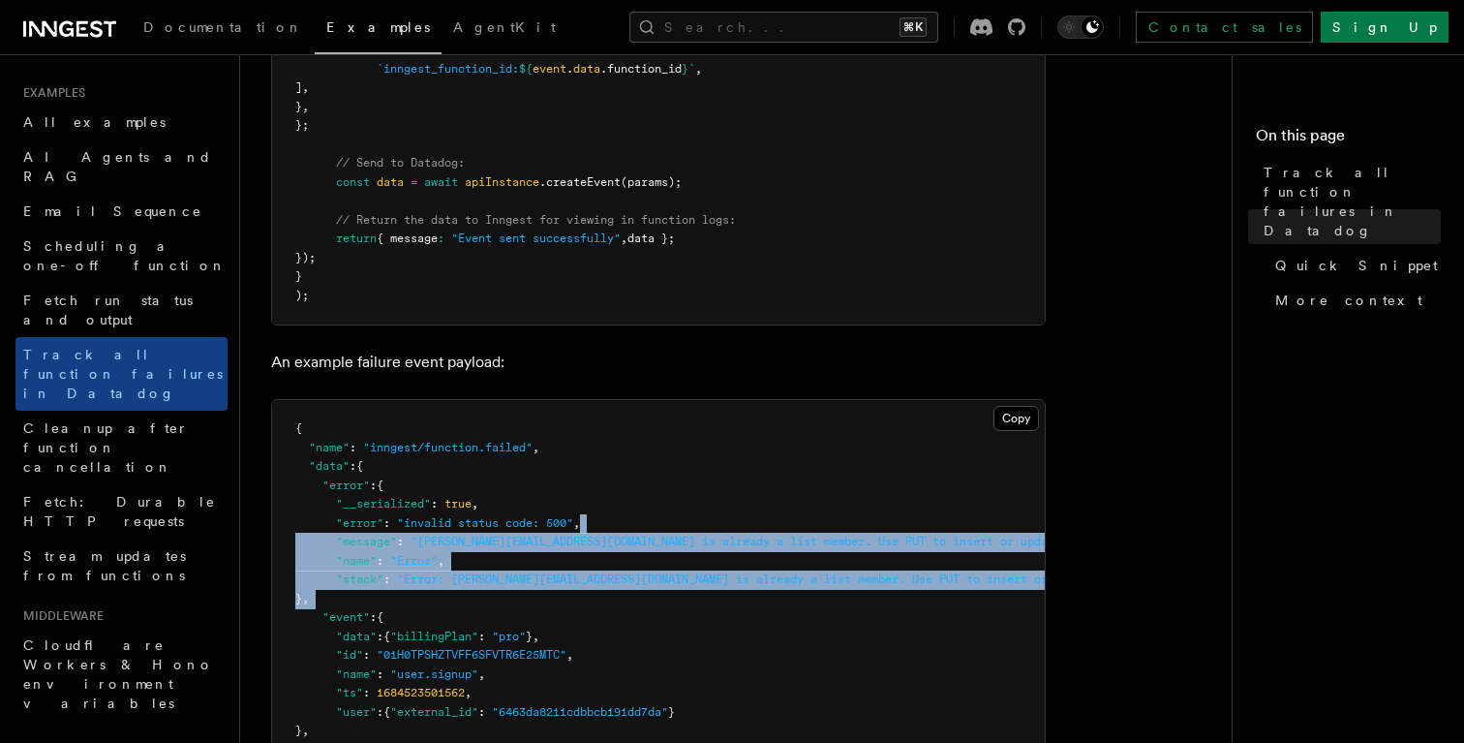
drag, startPoint x: 704, startPoint y: 594, endPoint x: 670, endPoint y: 520, distance: 81.0
click at [670, 520] on pre "{ "name" : "inngest/function.failed" , "data" : { "error" : { "__serialized" : …" at bounding box center [658, 637] width 773 height 474
drag, startPoint x: 670, startPoint y: 520, endPoint x: 727, endPoint y: 593, distance: 92.4
click at [727, 593] on pre "{ "name" : "inngest/function.failed" , "data" : { "error" : { "__serialized" : …" at bounding box center [658, 637] width 773 height 474
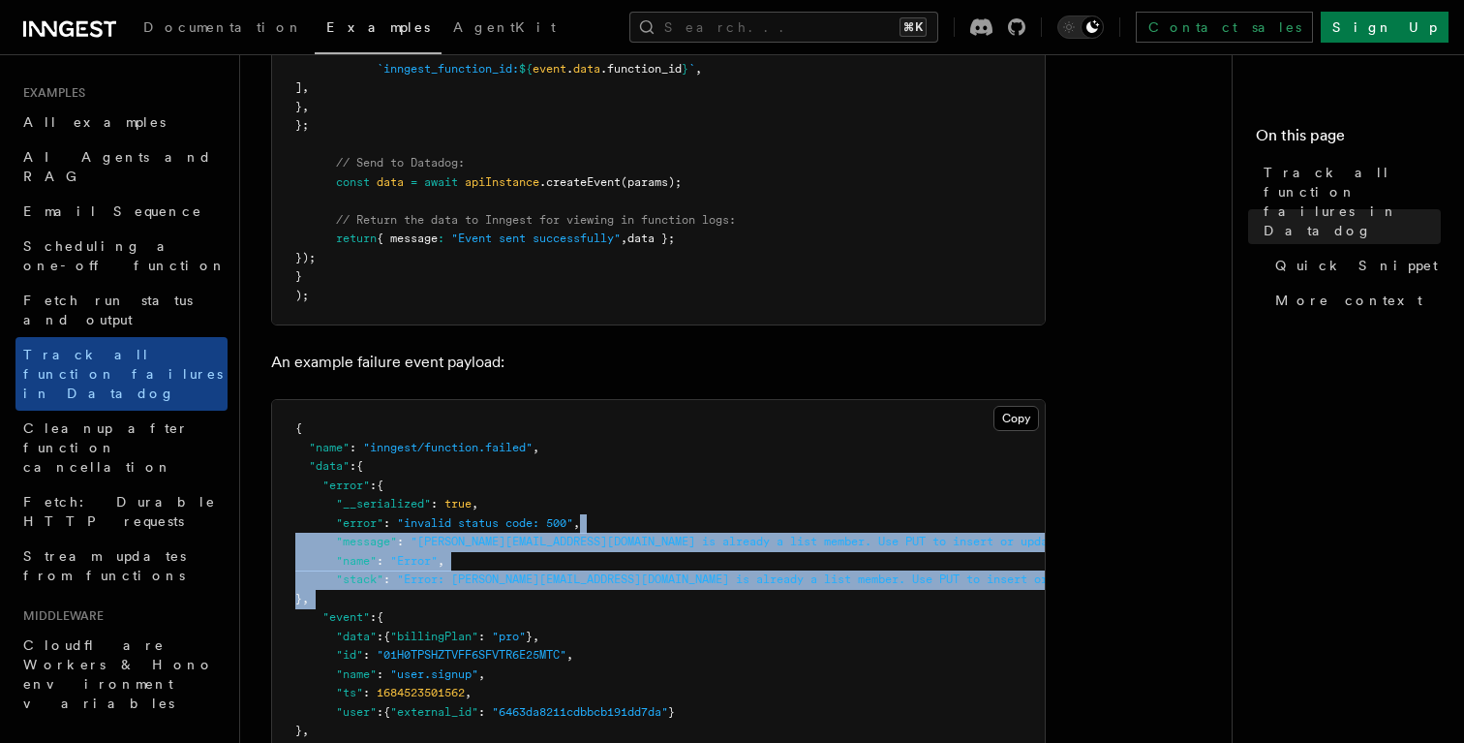
click at [727, 593] on pre "{ "name" : "inngest/function.failed" , "data" : { "error" : { "__serialized" : …" at bounding box center [658, 637] width 773 height 474
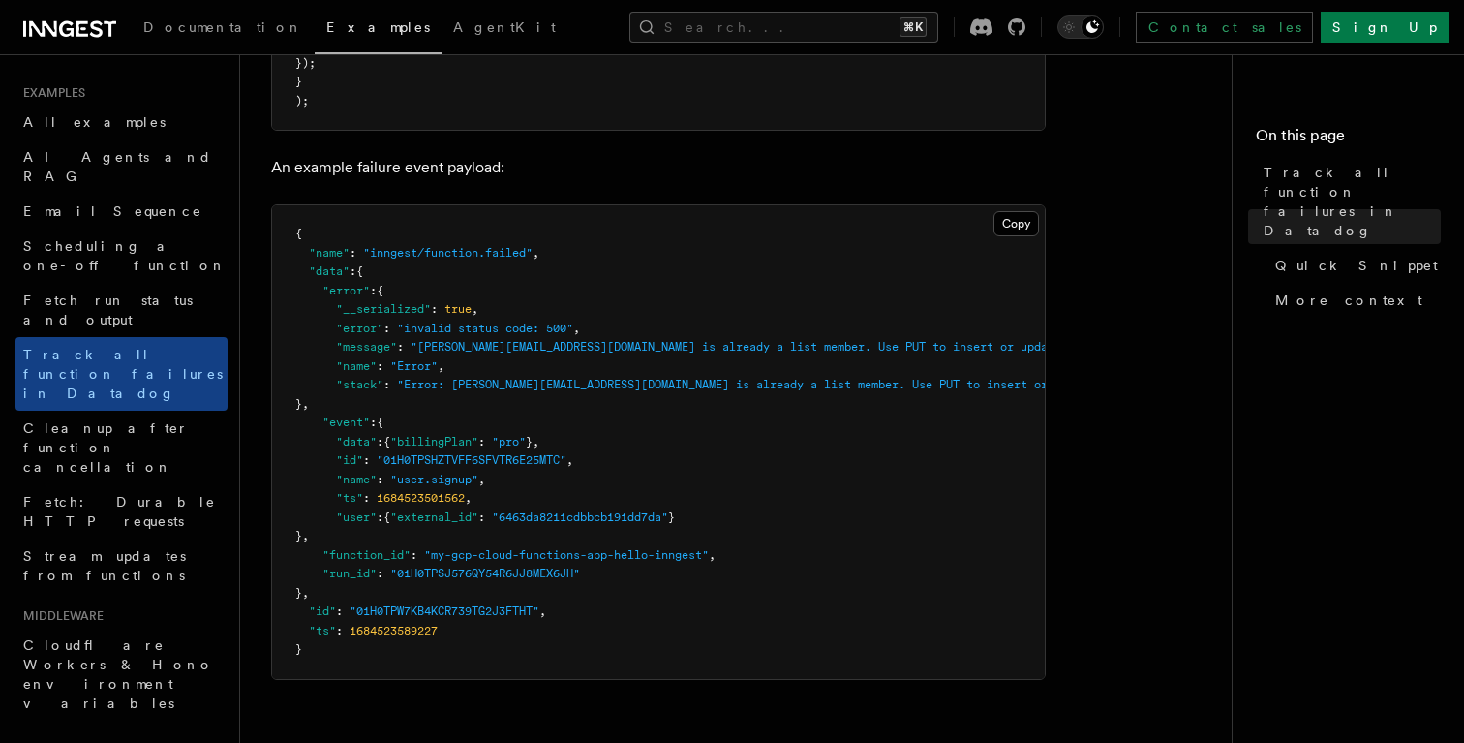
scroll to position [1153, 0]
